Goal: Information Seeking & Learning: Find specific fact

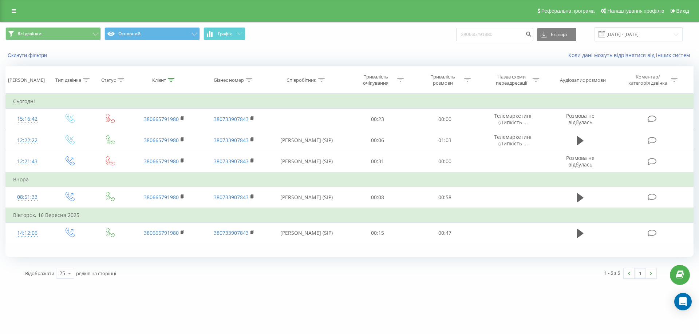
click at [407, 38] on div "Всі дзвінки Основний Графік 380665791980 Експорт .csv .xls .xlsx 23.06.2025 - 2…" at bounding box center [349, 34] width 688 height 14
type input "380938270255"
click at [533, 37] on button "submit" at bounding box center [528, 34] width 10 height 13
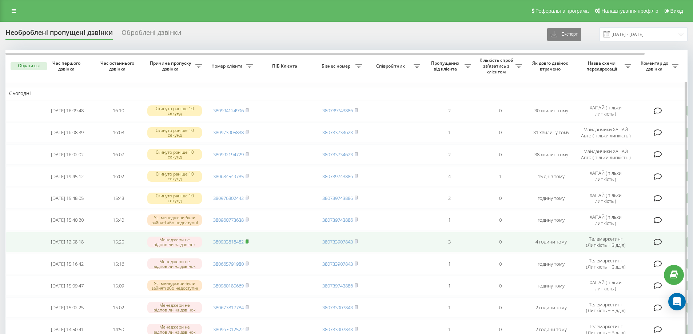
click at [249, 241] on icon at bounding box center [247, 241] width 3 height 4
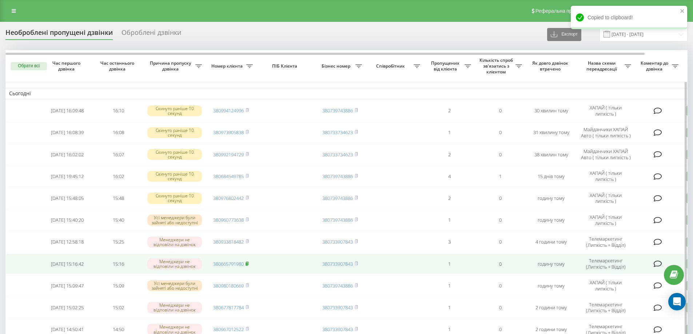
click at [248, 264] on rect at bounding box center [247, 264] width 2 height 3
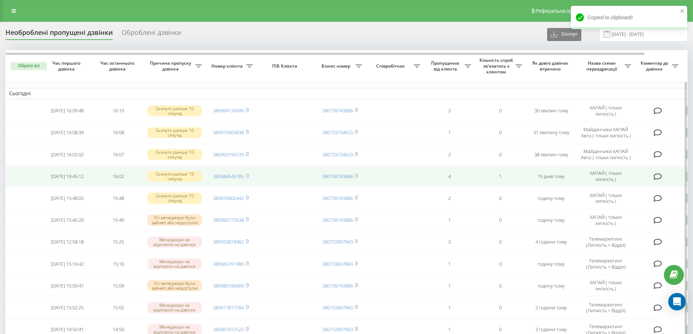
scroll to position [36, 0]
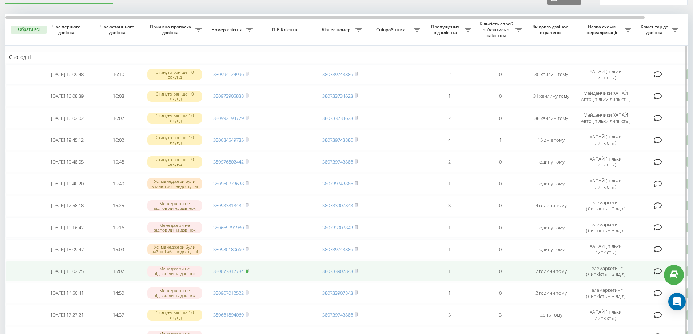
click at [247, 273] on rect at bounding box center [247, 271] width 2 height 3
click at [248, 271] on rect at bounding box center [247, 271] width 2 height 3
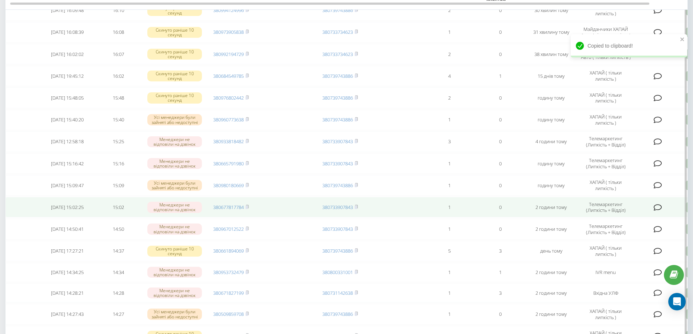
scroll to position [109, 0]
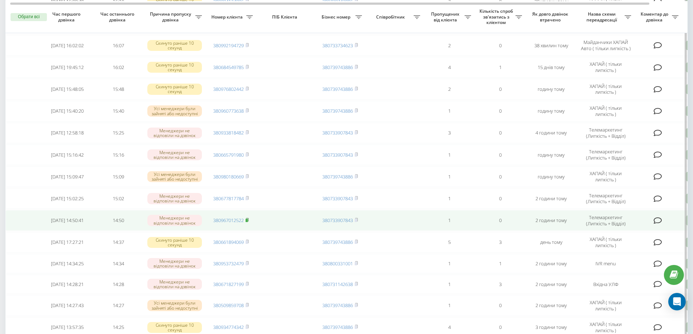
click at [247, 221] on rect at bounding box center [247, 220] width 2 height 3
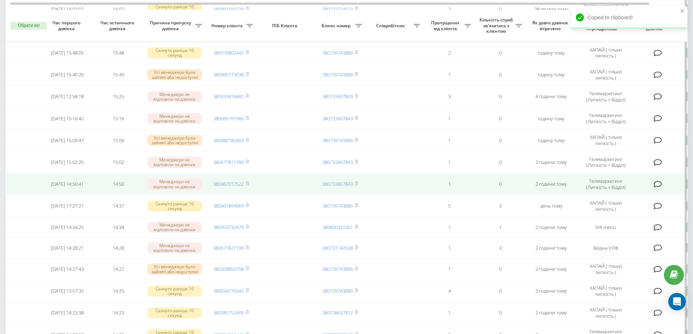
scroll to position [218, 0]
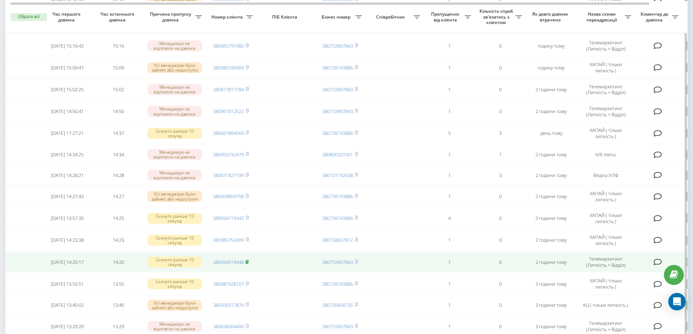
click at [247, 263] on icon at bounding box center [247, 262] width 3 height 4
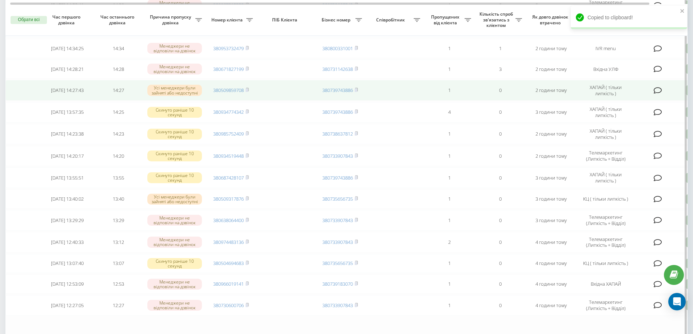
scroll to position [328, 0]
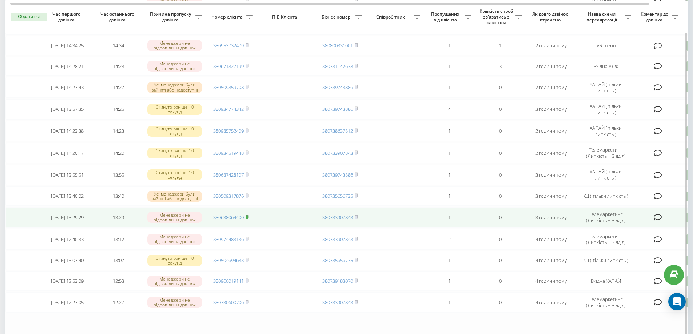
click at [248, 219] on rect at bounding box center [247, 217] width 2 height 3
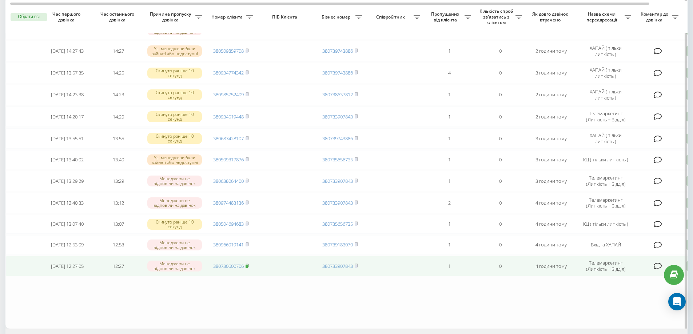
click at [248, 268] on rect at bounding box center [247, 266] width 2 height 3
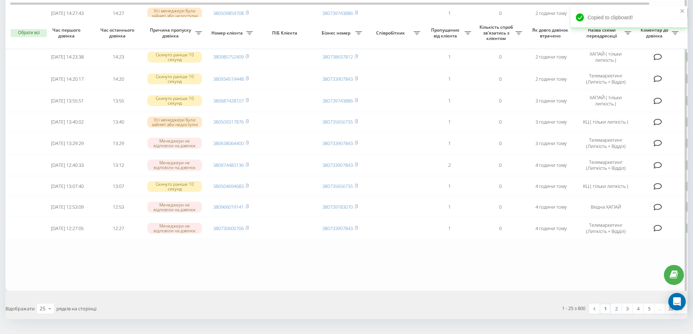
scroll to position [428, 0]
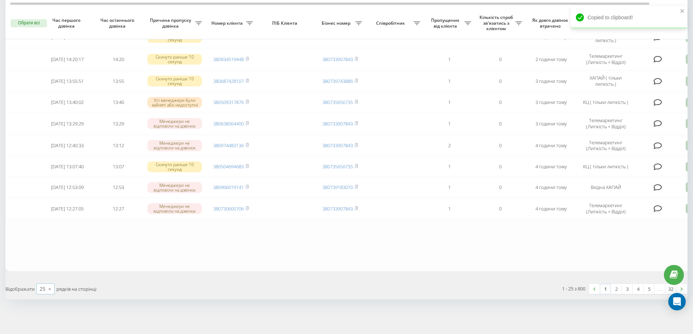
click at [47, 288] on icon at bounding box center [49, 289] width 11 height 14
click at [49, 272] on div "50" at bounding box center [45, 268] width 17 height 11
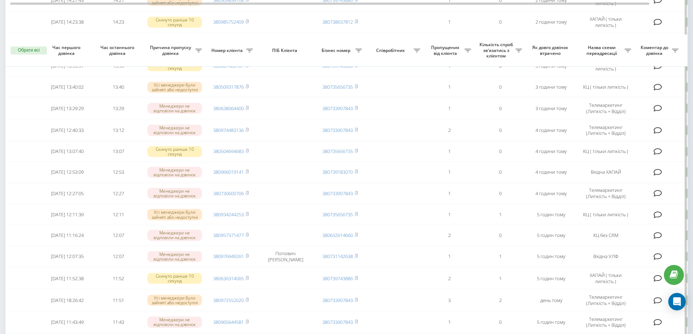
scroll to position [509, 0]
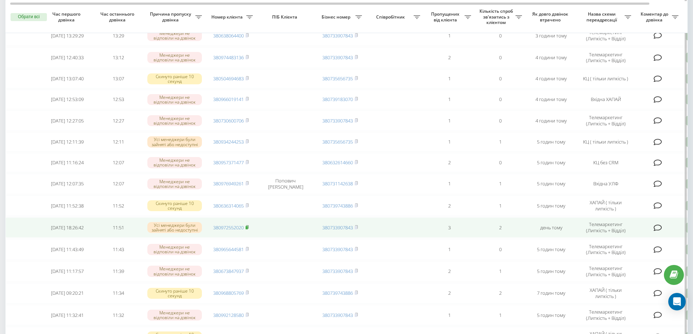
click at [249, 229] on icon at bounding box center [247, 227] width 3 height 3
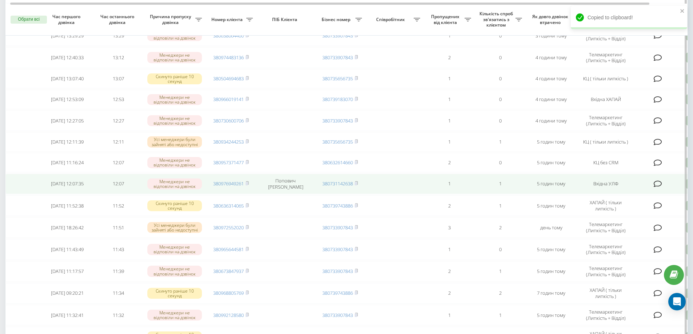
scroll to position [546, 0]
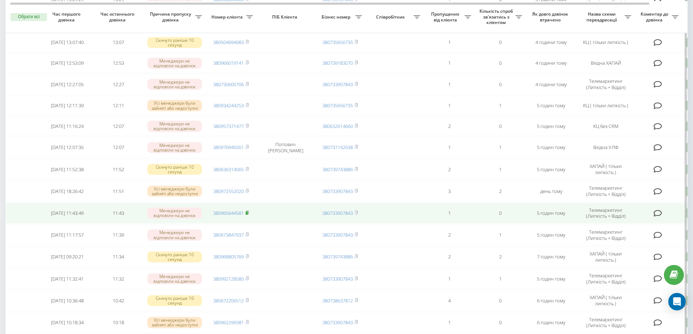
click at [248, 215] on rect at bounding box center [247, 213] width 2 height 3
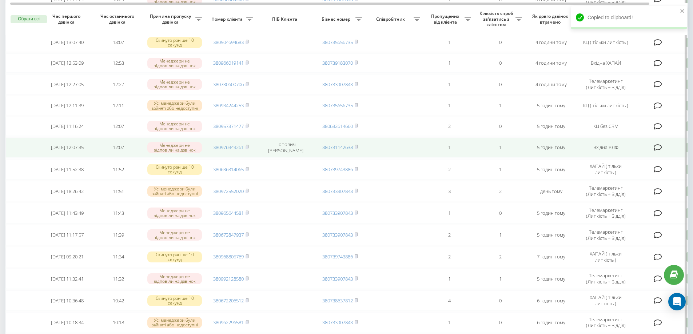
scroll to position [582, 0]
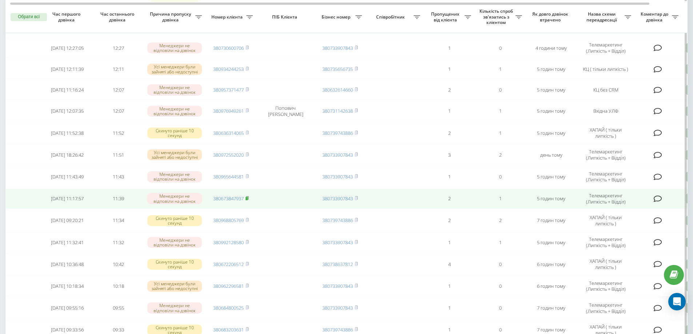
click at [248, 201] on rect at bounding box center [247, 198] width 2 height 3
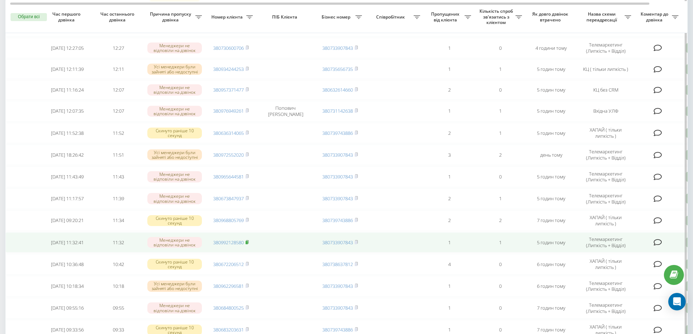
click at [249, 245] on icon at bounding box center [247, 242] width 3 height 4
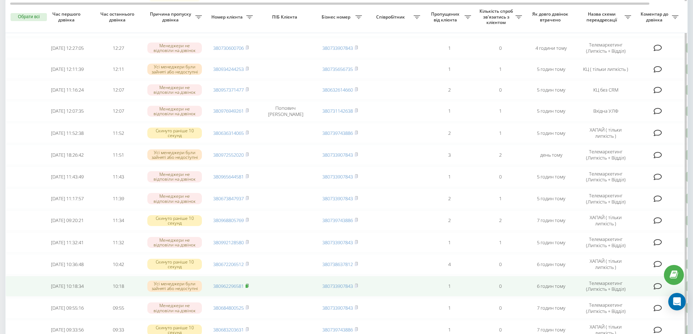
click at [248, 288] on rect at bounding box center [247, 286] width 2 height 3
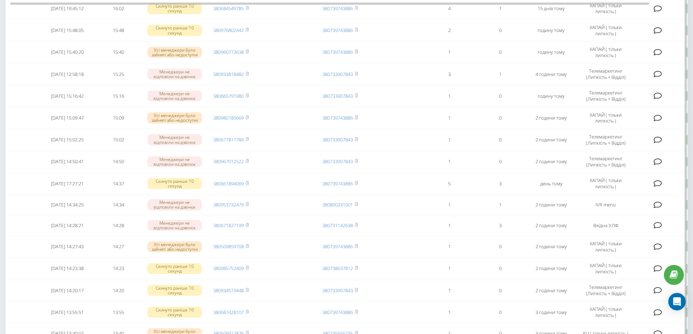
scroll to position [0, 0]
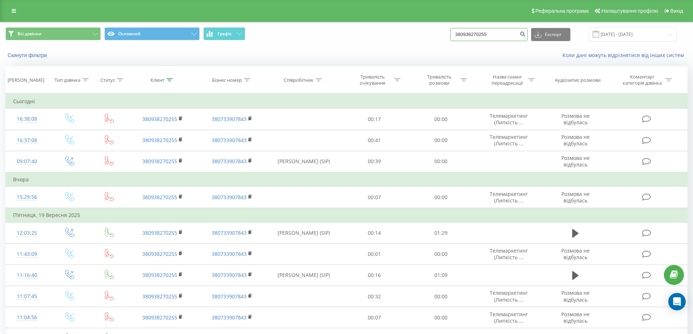
drag, startPoint x: 508, startPoint y: 38, endPoint x: 416, endPoint y: 47, distance: 92.8
click at [416, 47] on div "Всі дзвінки Основний Графік 380938270255 Експорт .csv .xls .xlsx 23.06.2025 - 2…" at bounding box center [346, 43] width 693 height 42
paste input "380933818482"
type input "380933818482"
click at [526, 33] on icon "submit" at bounding box center [523, 33] width 6 height 4
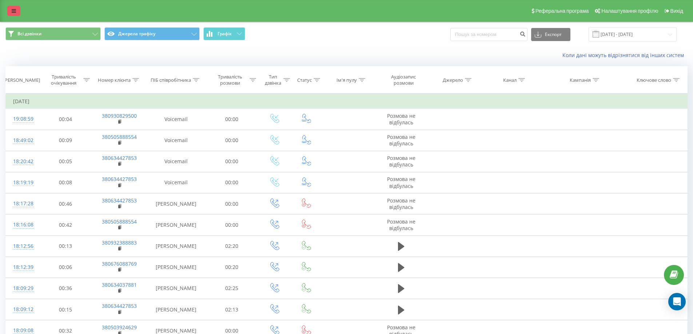
click at [13, 8] on link at bounding box center [13, 11] width 13 height 10
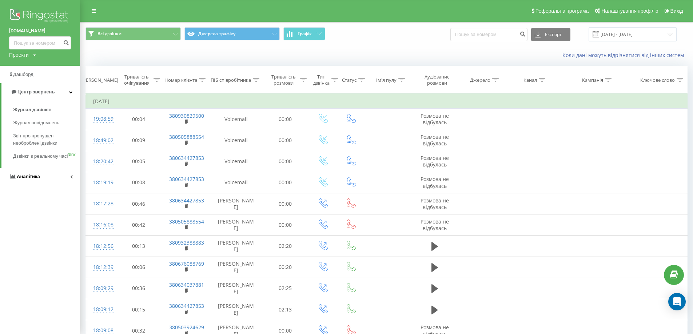
click at [29, 181] on span "Аналiтика" at bounding box center [24, 176] width 31 height 7
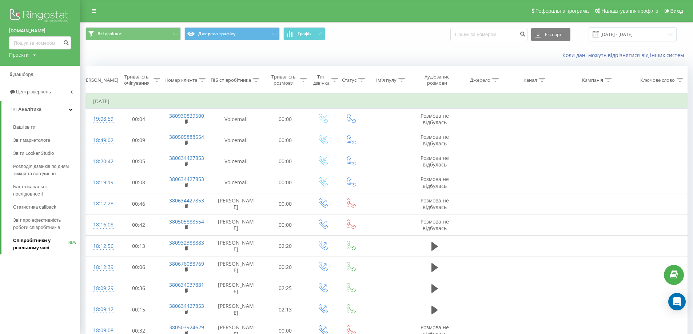
click at [34, 240] on span "Співробітники у реальному часі" at bounding box center [40, 244] width 55 height 15
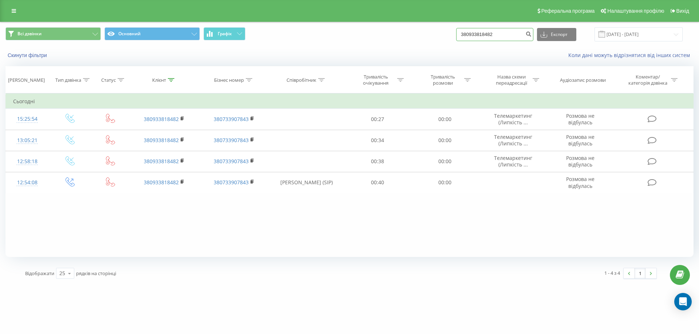
drag, startPoint x: 518, startPoint y: 33, endPoint x: 389, endPoint y: 48, distance: 130.1
click at [389, 48] on div "Всі дзвінки Основний Графік 380933818482 Експорт .csv .xls .xlsx 23.06.2025 - 2…" at bounding box center [349, 43] width 698 height 42
paste input "380665791980"
type input "380665791980"
click at [531, 35] on button "submit" at bounding box center [528, 34] width 10 height 13
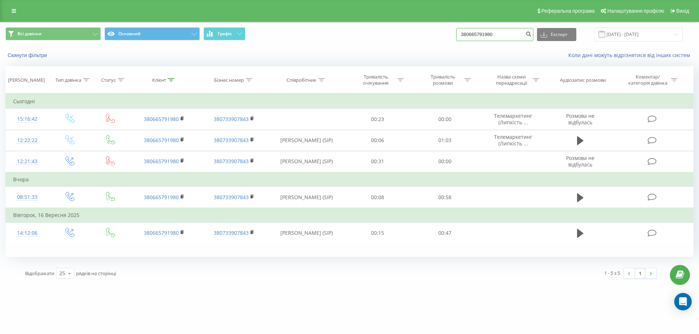
drag, startPoint x: 510, startPoint y: 36, endPoint x: 428, endPoint y: 35, distance: 82.6
click at [428, 35] on div "Всі дзвінки Основний Графік 380665791980 Експорт .csv .xls .xlsx [DATE] - [DATE]" at bounding box center [349, 34] width 688 height 14
paste input "380677817784"
type input "380677817784"
click at [531, 34] on icon "submit" at bounding box center [528, 33] width 6 height 4
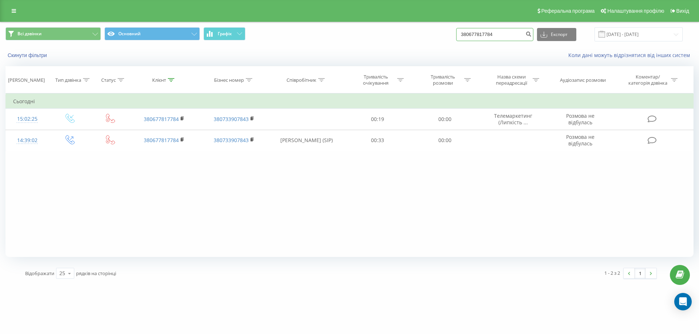
drag, startPoint x: 512, startPoint y: 36, endPoint x: 414, endPoint y: 44, distance: 98.3
click at [414, 44] on div "Всі дзвінки Основний Графік 380677817784 Експорт .csv .xls .xlsx [DATE] - [DATE]" at bounding box center [349, 34] width 698 height 24
paste input "380967012522"
type input "380967012522"
click at [531, 35] on icon "submit" at bounding box center [528, 33] width 6 height 4
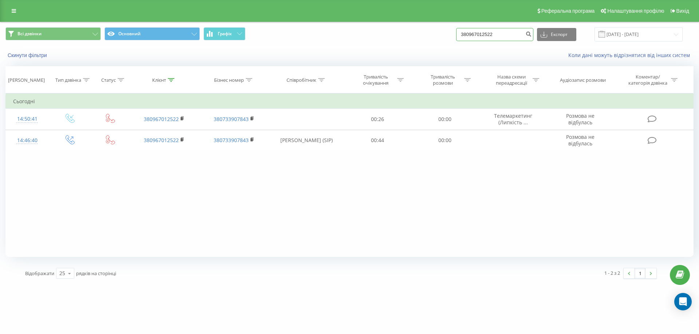
drag, startPoint x: 513, startPoint y: 30, endPoint x: 410, endPoint y: 34, distance: 103.1
click at [410, 34] on div "Всі дзвінки Основний Графік 380967012522 Експорт .csv .xls .xlsx [DATE] - [DATE]" at bounding box center [349, 34] width 688 height 14
paste input "380934519448"
type input "380934519448"
click at [533, 31] on button "submit" at bounding box center [528, 34] width 10 height 13
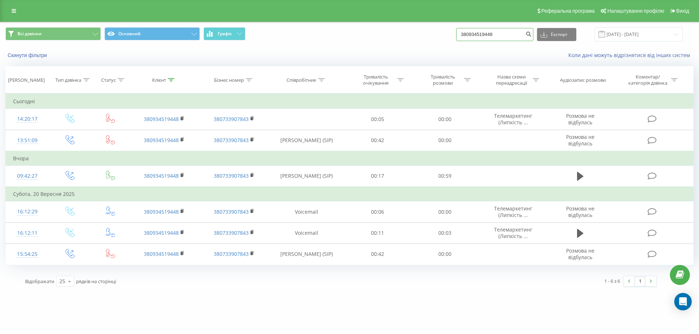
drag, startPoint x: 510, startPoint y: 36, endPoint x: 412, endPoint y: 44, distance: 98.9
click at [412, 44] on div "Всі дзвінки Основний Графік 380934519448 Експорт .csv .xls .xlsx [DATE] - [DATE]" at bounding box center [349, 34] width 698 height 24
paste input "380638064400"
type input "380638064400"
click at [531, 35] on icon "submit" at bounding box center [528, 33] width 6 height 4
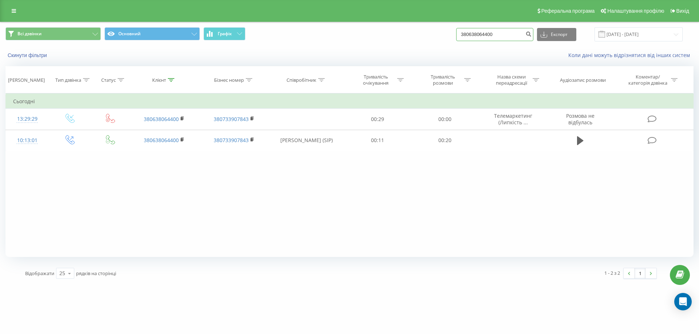
drag, startPoint x: 522, startPoint y: 37, endPoint x: 440, endPoint y: 42, distance: 81.7
click at [440, 42] on div "Всі дзвінки Основний Графік 380638064400 Експорт .csv .xls .xlsx [DATE] - [DATE]" at bounding box center [349, 34] width 698 height 24
paste input "380730600706"
type input "380730600706"
click at [531, 35] on icon "submit" at bounding box center [528, 33] width 6 height 4
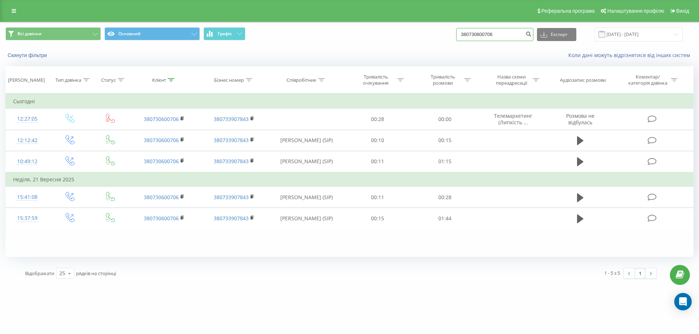
drag, startPoint x: 510, startPoint y: 32, endPoint x: 391, endPoint y: 46, distance: 119.8
click at [391, 46] on div "Всі дзвінки Основний Графік 380730600706 Експорт .csv .xls .xlsx 23.06.2025 - 2…" at bounding box center [349, 34] width 698 height 24
drag, startPoint x: 489, startPoint y: 41, endPoint x: 476, endPoint y: 39, distance: 12.6
click at [477, 39] on input at bounding box center [494, 34] width 77 height 13
paste input "380972552020"
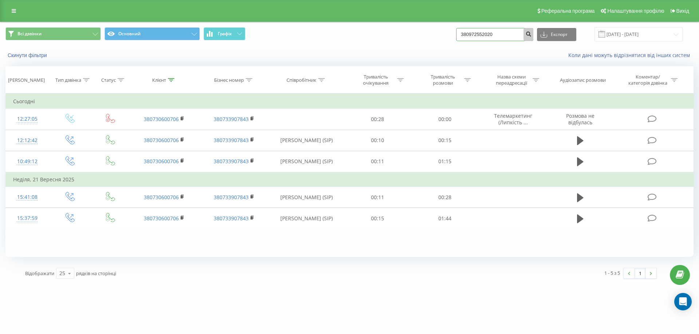
type input "380972552020"
click at [533, 37] on button "submit" at bounding box center [528, 34] width 10 height 13
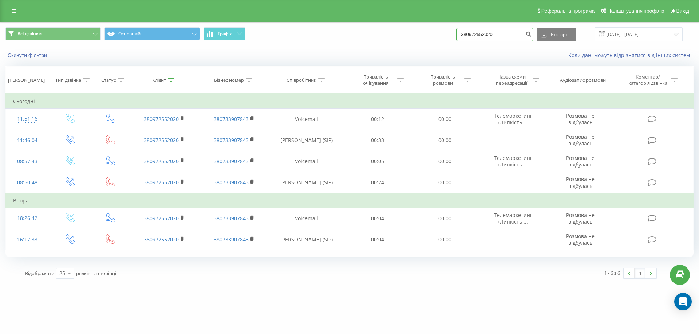
drag, startPoint x: 523, startPoint y: 37, endPoint x: 387, endPoint y: 46, distance: 136.4
click at [387, 46] on div "Всі дзвінки Основний Графік 380972552020 Експорт .csv .xls .xlsx [DATE] - [DATE]" at bounding box center [349, 34] width 698 height 24
paste input "380965644581"
type input "380965644581"
click at [531, 33] on icon "submit" at bounding box center [528, 33] width 6 height 4
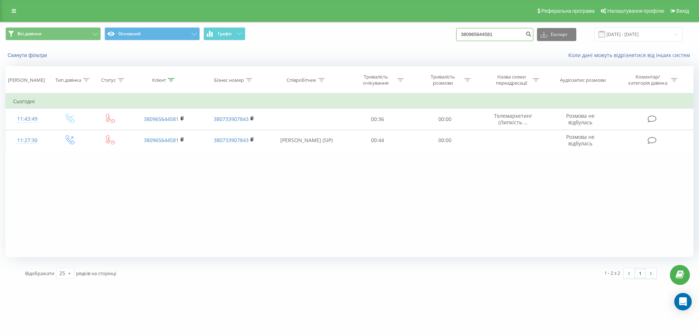
drag, startPoint x: 502, startPoint y: 35, endPoint x: 401, endPoint y: 36, distance: 100.5
click at [401, 36] on div "Всі дзвінки Основний Графік 380965644581 Експорт .csv .xls .xlsx [DATE] - [DATE]" at bounding box center [349, 34] width 688 height 14
paste input "380673847937"
type input "380673847937"
click at [532, 33] on button "submit" at bounding box center [528, 34] width 10 height 13
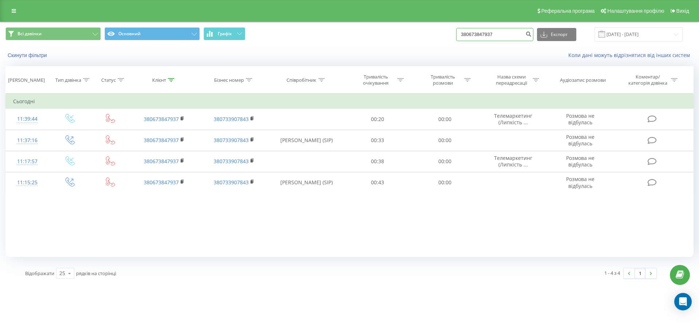
drag, startPoint x: 515, startPoint y: 38, endPoint x: 407, endPoint y: 40, distance: 108.5
click at [407, 40] on div "Всі дзвінки Основний Графік 380673847937 Експорт .csv .xls .xlsx [DATE] - [DATE]" at bounding box center [349, 34] width 688 height 14
paste input "380992128580"
type input "380992128580"
click at [533, 33] on button "submit" at bounding box center [528, 34] width 10 height 13
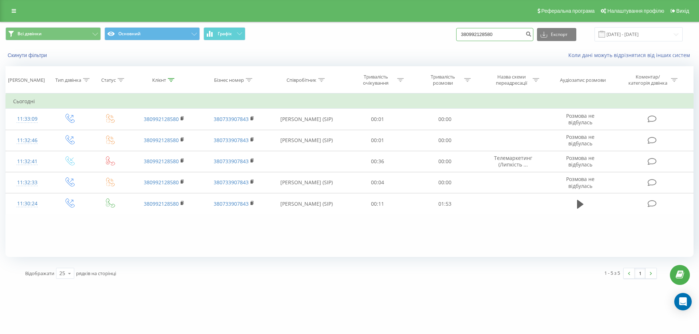
drag, startPoint x: 519, startPoint y: 38, endPoint x: 412, endPoint y: 29, distance: 107.7
click at [412, 29] on div "Всі дзвінки Основний Графік 380992128580 Експорт .csv .xls .xlsx [DATE] - [DATE]" at bounding box center [349, 34] width 688 height 14
paste input "380962296581"
type input "380962296581"
click at [533, 38] on button "submit" at bounding box center [528, 34] width 10 height 13
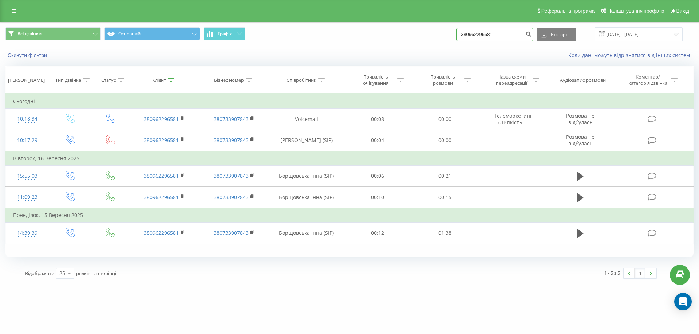
drag, startPoint x: 522, startPoint y: 36, endPoint x: 412, endPoint y: 33, distance: 110.7
click at [412, 33] on div "Всі дзвінки Основний Графік 380962296581 Експорт .csv .xls .xlsx [DATE] - [DATE]" at bounding box center [349, 34] width 688 height 14
paste input "0688133805"
type input "0688133805"
click at [540, 25] on div "Всі дзвінки Основний Графік 0688133805 Експорт .csv .xls .xlsx [DATE] - [DATE]" at bounding box center [349, 34] width 698 height 24
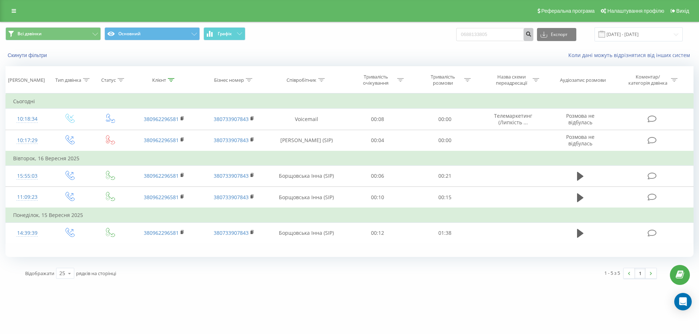
click at [533, 30] on button "submit" at bounding box center [528, 34] width 10 height 13
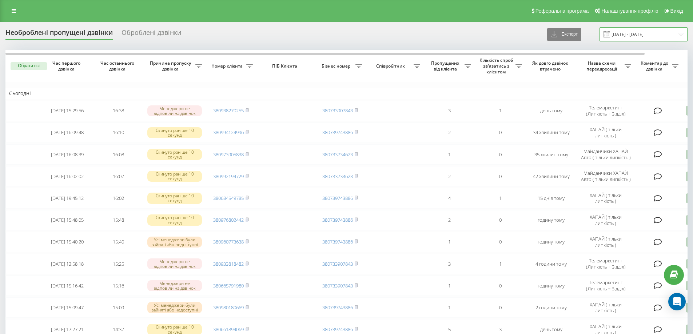
click at [654, 37] on input "[DATE] - [DATE]" at bounding box center [644, 34] width 88 height 14
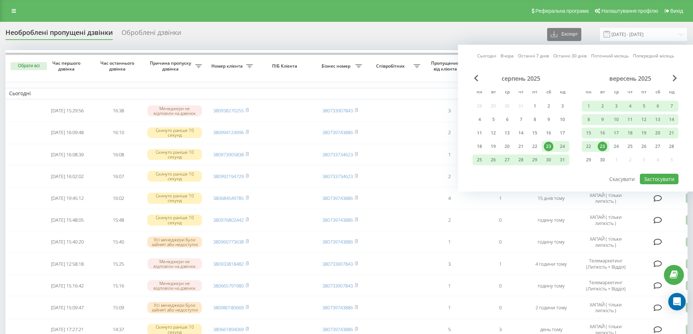
drag, startPoint x: 603, startPoint y: 142, endPoint x: 637, endPoint y: 170, distance: 43.9
click at [604, 142] on div "23" at bounding box center [602, 146] width 9 height 9
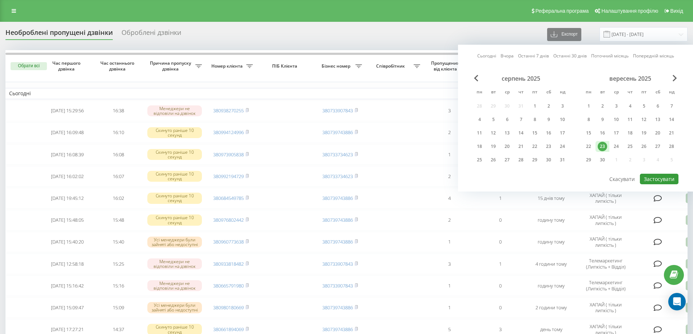
click at [648, 181] on button "Застосувати" at bounding box center [659, 179] width 39 height 11
type input "[DATE] - [DATE]"
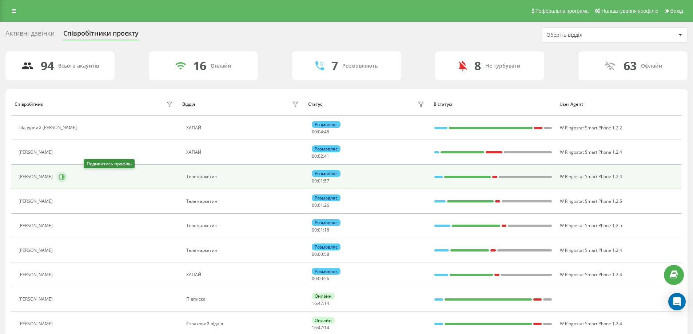
click at [65, 177] on icon at bounding box center [62, 177] width 6 height 6
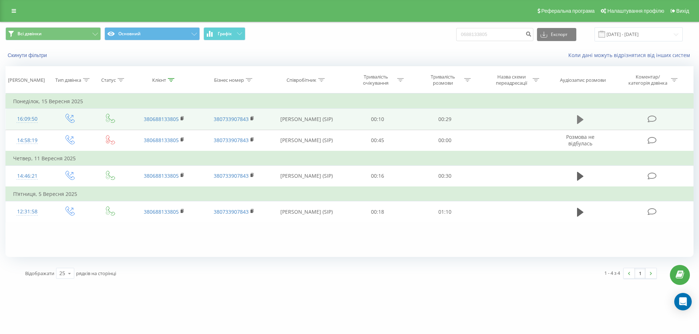
click at [582, 120] on icon at bounding box center [580, 119] width 7 height 9
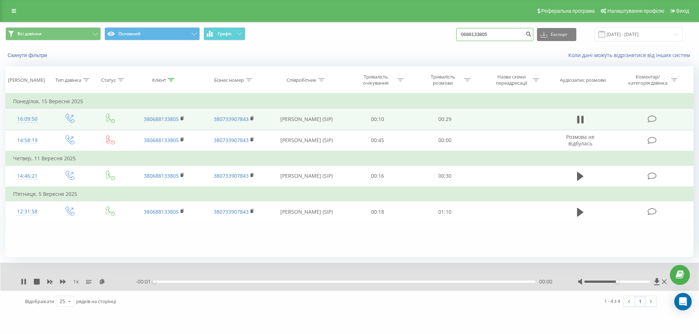
drag, startPoint x: 509, startPoint y: 37, endPoint x: 437, endPoint y: 38, distance: 71.7
click at [437, 38] on div "Всі дзвінки Основний Графік 0688133805 Експорт .csv .xls .xlsx [DATE] - [DATE]" at bounding box center [349, 34] width 688 height 14
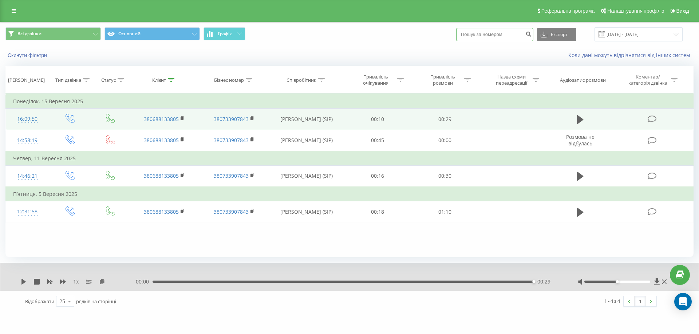
paste input "0682152189"
type input "0682152189"
click at [532, 35] on button "submit" at bounding box center [528, 34] width 10 height 13
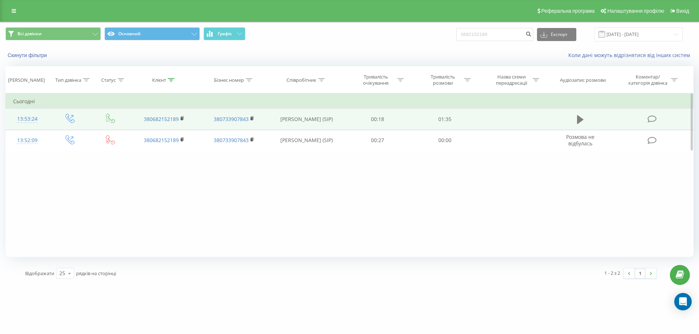
click at [577, 121] on icon at bounding box center [580, 120] width 7 height 10
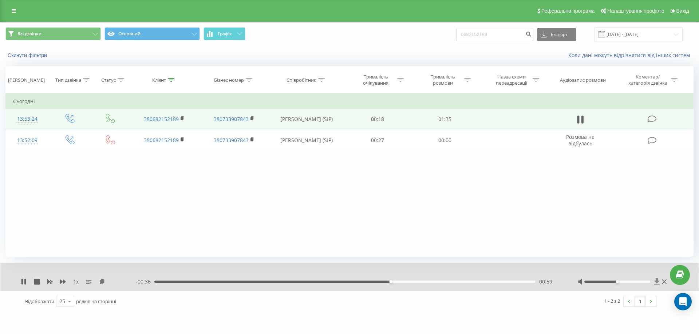
click at [655, 282] on icon at bounding box center [657, 281] width 6 height 7
drag, startPoint x: 504, startPoint y: 37, endPoint x: 447, endPoint y: 31, distance: 57.8
click at [447, 31] on div "Всі дзвінки Основний Графік 0682152189 Експорт .csv .xls .xlsx [DATE] - [DATE]" at bounding box center [349, 34] width 688 height 14
paste input "0638114146"
type input "0638114146"
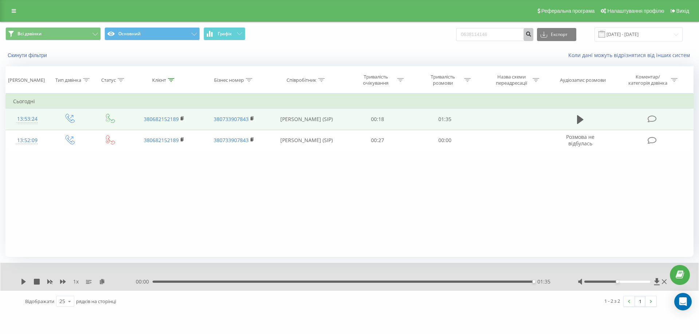
click at [531, 32] on icon "submit" at bounding box center [528, 33] width 6 height 4
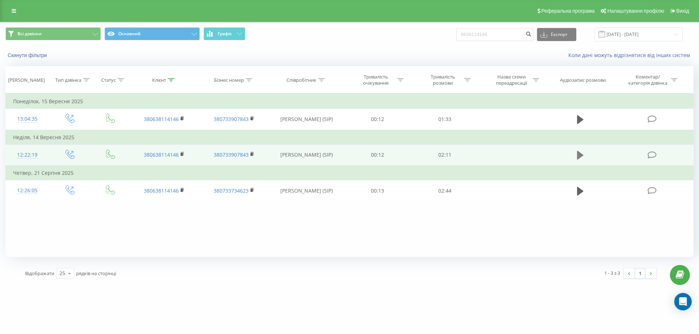
click at [583, 154] on button at bounding box center [580, 155] width 11 height 11
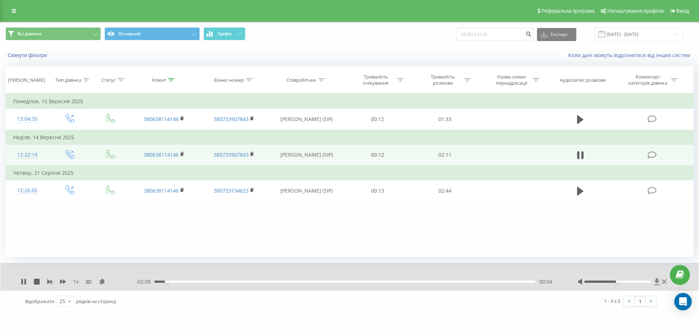
click at [657, 281] on icon at bounding box center [656, 281] width 5 height 7
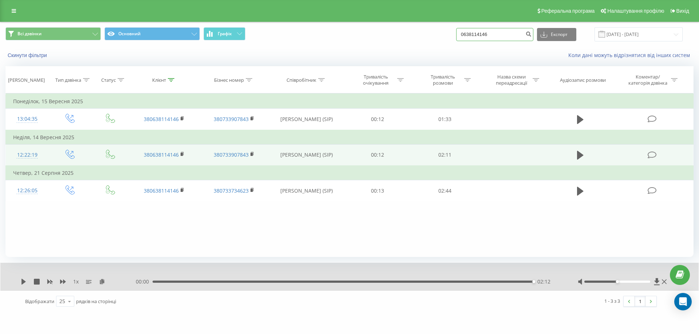
drag, startPoint x: 507, startPoint y: 33, endPoint x: 432, endPoint y: 36, distance: 74.7
click at [432, 36] on div "Всі дзвінки Основний Графік 0638114146 Експорт .csv .xls .xlsx 23.06.2025 - 23.…" at bounding box center [349, 34] width 688 height 14
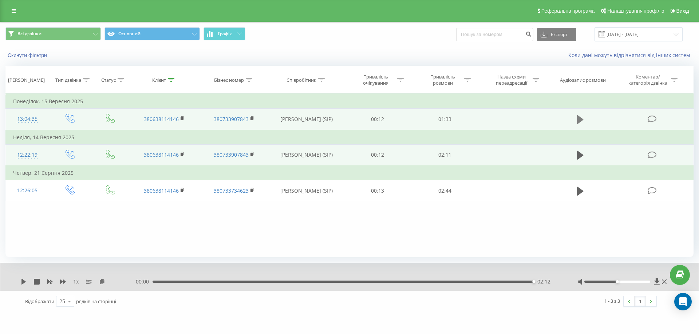
click at [582, 119] on icon at bounding box center [580, 119] width 7 height 9
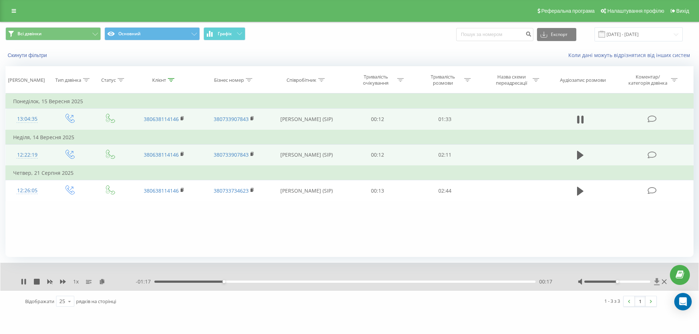
click at [657, 279] on icon at bounding box center [656, 281] width 5 height 7
click at [659, 283] on icon at bounding box center [657, 281] width 6 height 7
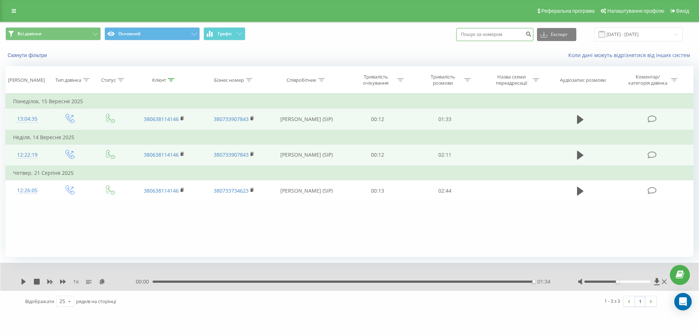
paste input "0678974507"
type input "0678974507"
click at [533, 36] on button "submit" at bounding box center [528, 34] width 10 height 13
